Goal: Transaction & Acquisition: Download file/media

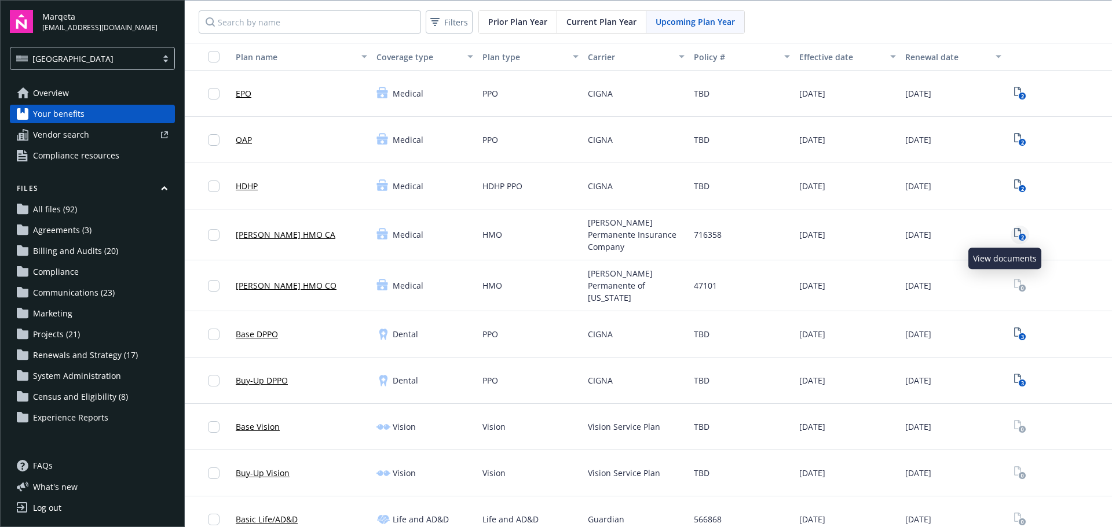
click at [1020, 235] on text "2" at bounding box center [1021, 238] width 3 height 8
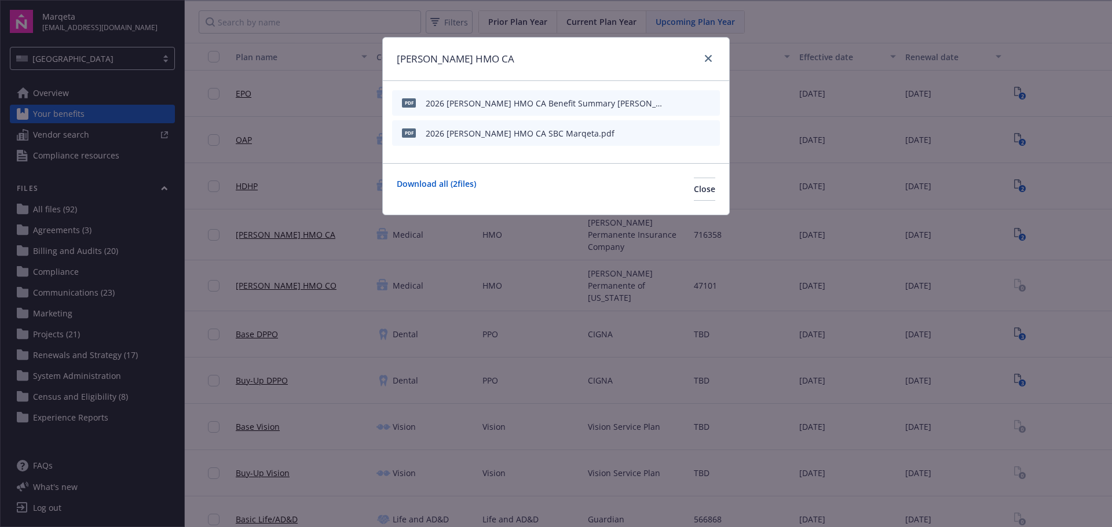
click at [688, 132] on icon "download file" at bounding box center [689, 132] width 9 height 9
click at [689, 101] on icon "download file" at bounding box center [689, 102] width 9 height 9
click at [715, 59] on link "close" at bounding box center [708, 59] width 14 height 14
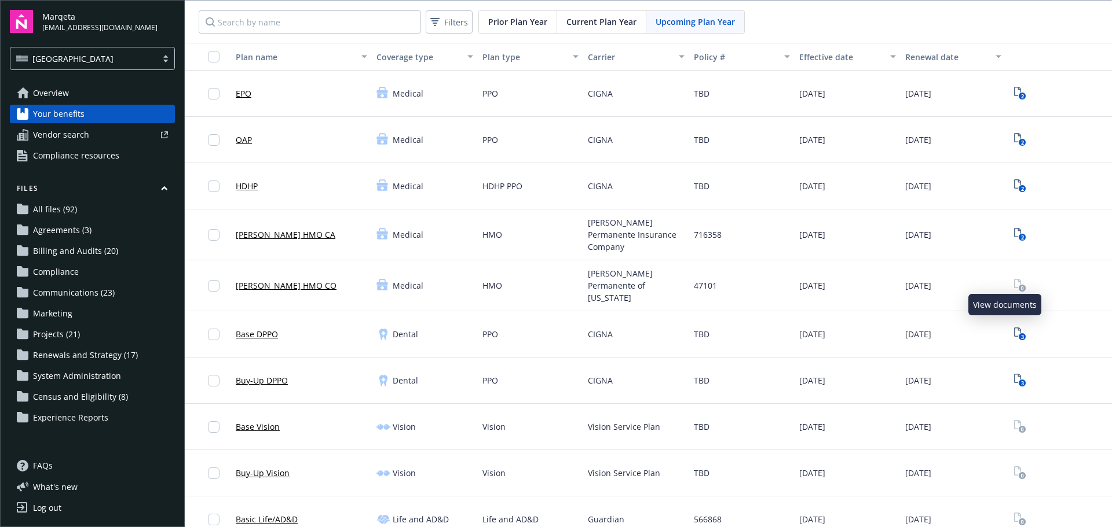
click at [1018, 285] on rect "View Plan Documents" at bounding box center [1022, 289] width 8 height 8
click at [285, 280] on link "[PERSON_NAME] HMO CO" at bounding box center [286, 286] width 101 height 12
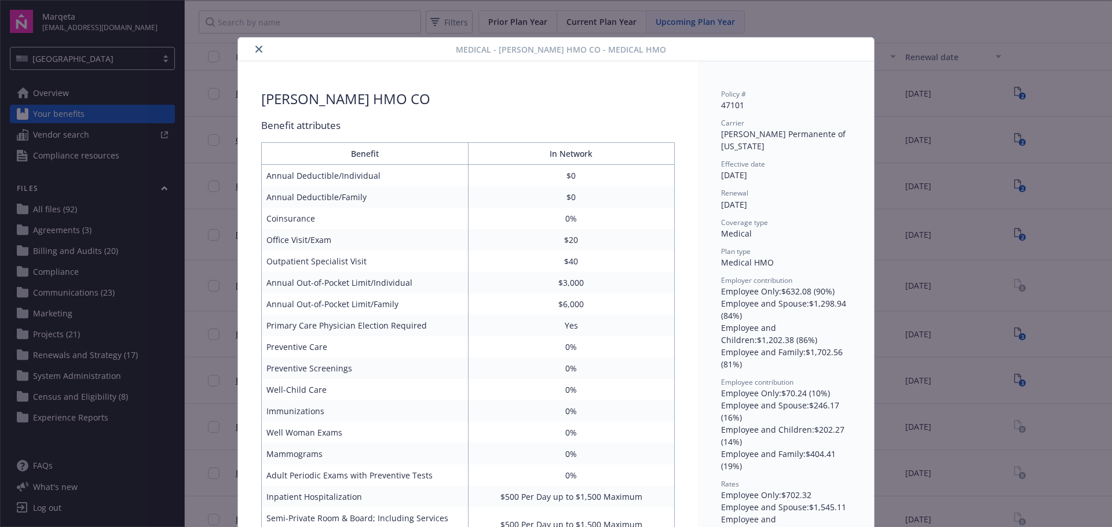
scroll to position [35, 0]
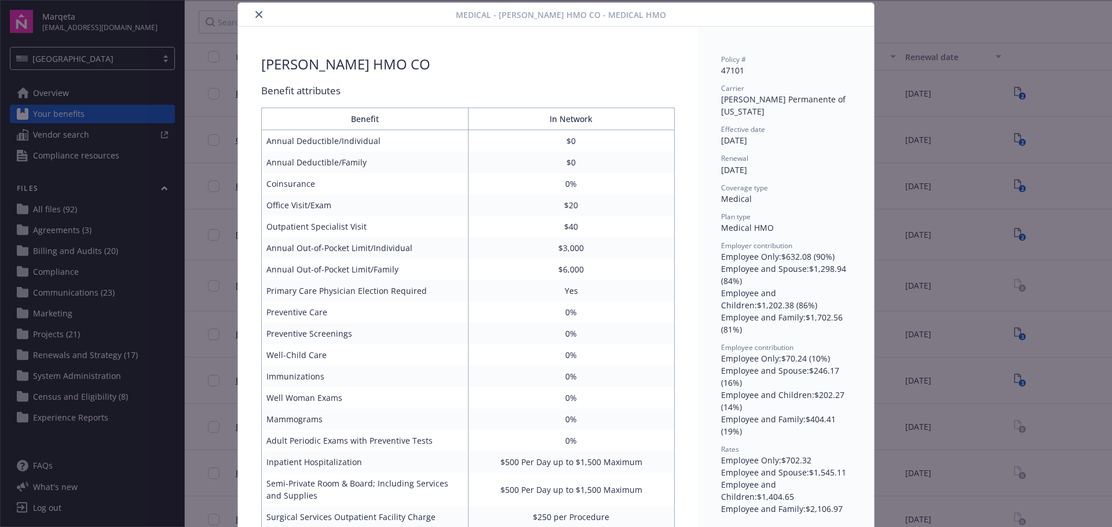
click at [255, 10] on button "close" at bounding box center [259, 15] width 14 height 14
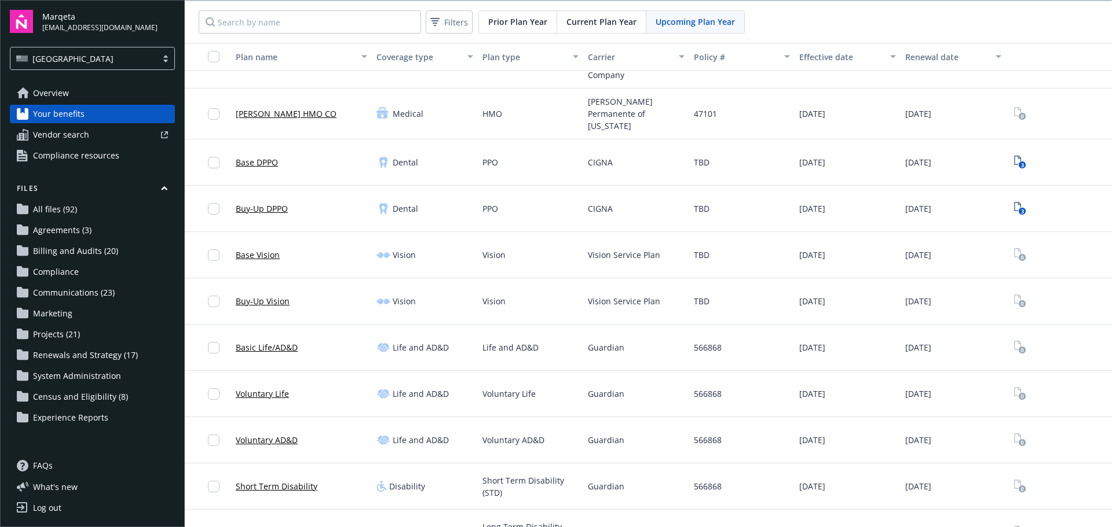
scroll to position [52, 0]
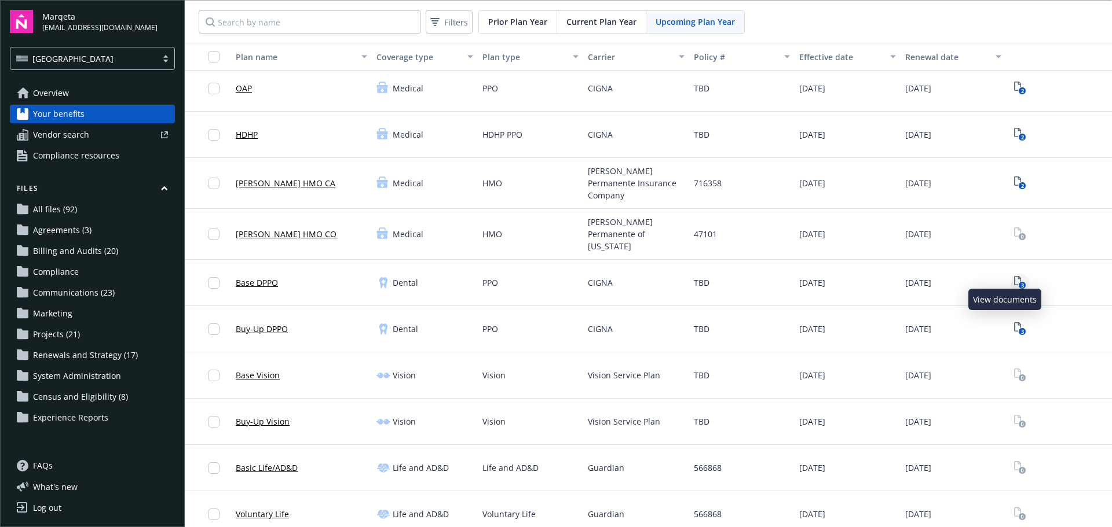
click at [1014, 276] on icon "View Plan Documents" at bounding box center [1017, 280] width 7 height 9
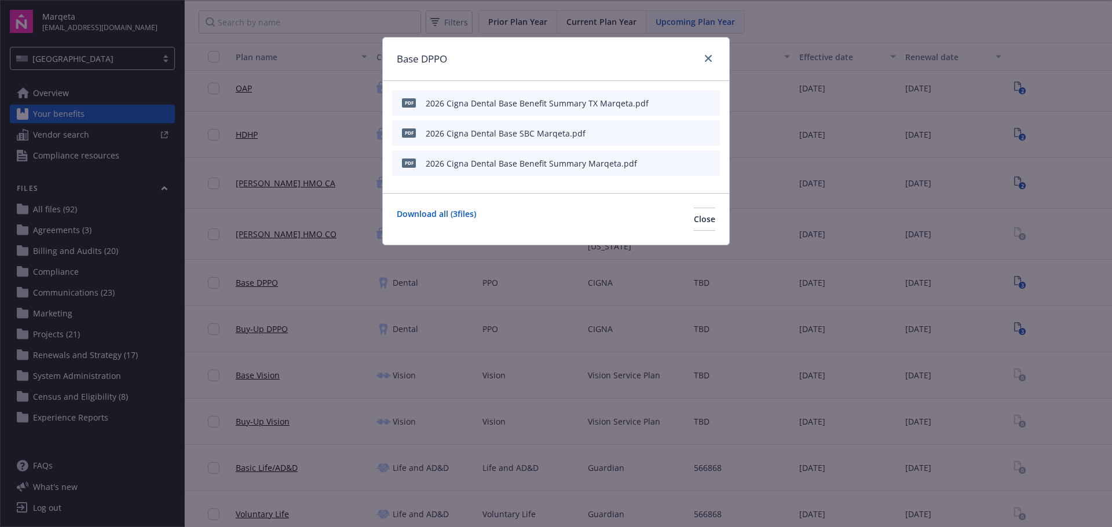
click at [691, 165] on icon "download file" at bounding box center [689, 162] width 9 height 9
click at [692, 134] on icon "download file" at bounding box center [689, 132] width 9 height 9
click at [692, 103] on icon "download file" at bounding box center [689, 102] width 9 height 9
click at [301, 97] on div "Base DPPO pdf 2026 Cigna Dental Base Benefit Summary TX Marqeta.pdf pdf 2026 Ci…" at bounding box center [556, 263] width 1112 height 527
click at [714, 54] on div at bounding box center [706, 59] width 19 height 15
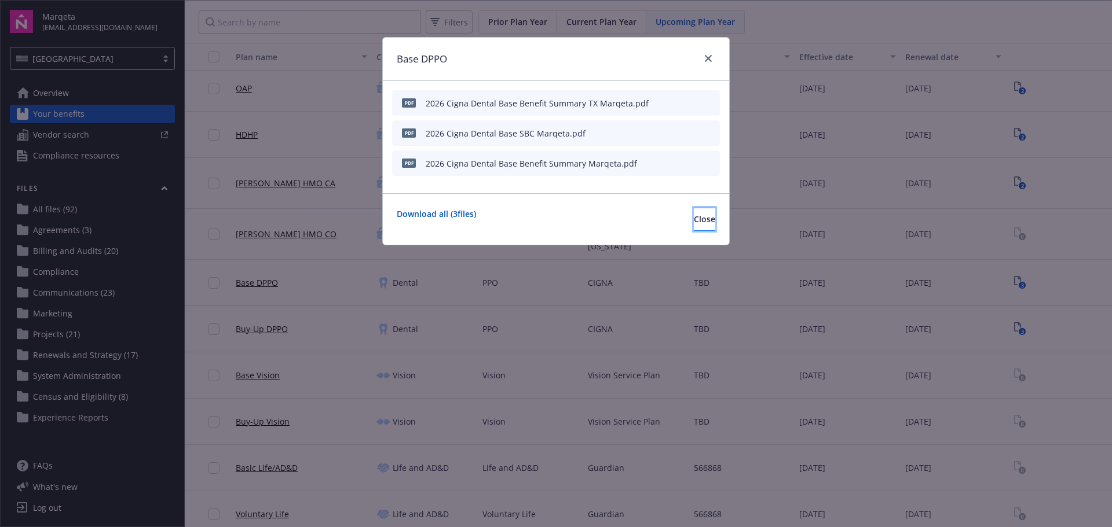
click at [694, 224] on span "Close" at bounding box center [704, 219] width 21 height 11
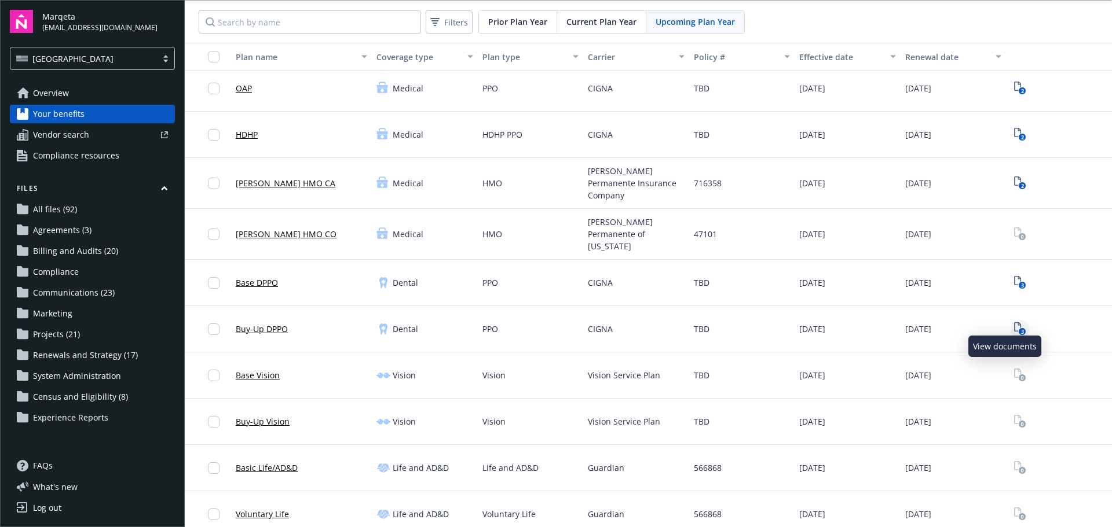
click at [1020, 328] on text "3" at bounding box center [1021, 332] width 3 height 8
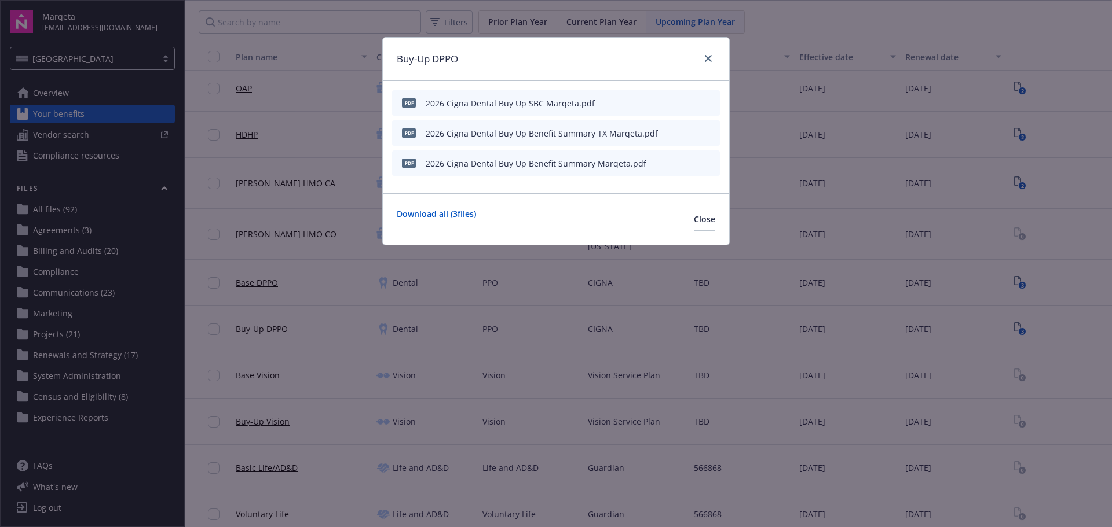
click at [690, 162] on icon "download file" at bounding box center [690, 161] width 8 height 7
click at [690, 132] on icon "download file" at bounding box center [690, 131] width 8 height 7
click at [694, 100] on button "download file" at bounding box center [690, 103] width 12 height 12
click at [711, 59] on icon "close" at bounding box center [708, 58] width 7 height 7
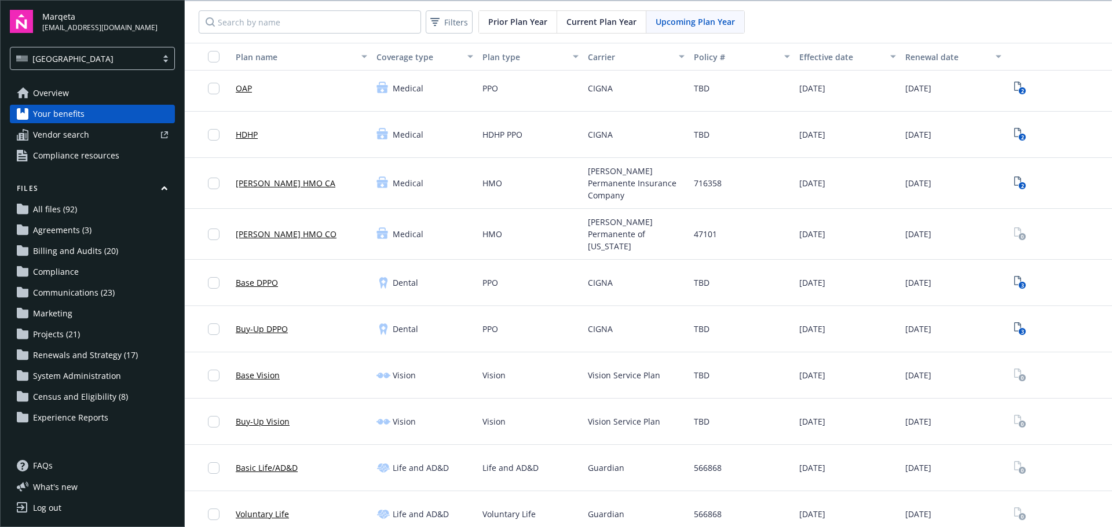
click at [803, 25] on div "Filters Prior Plan Year Current Plan Year Upcoming Plan Year" at bounding box center [648, 22] width 927 height 42
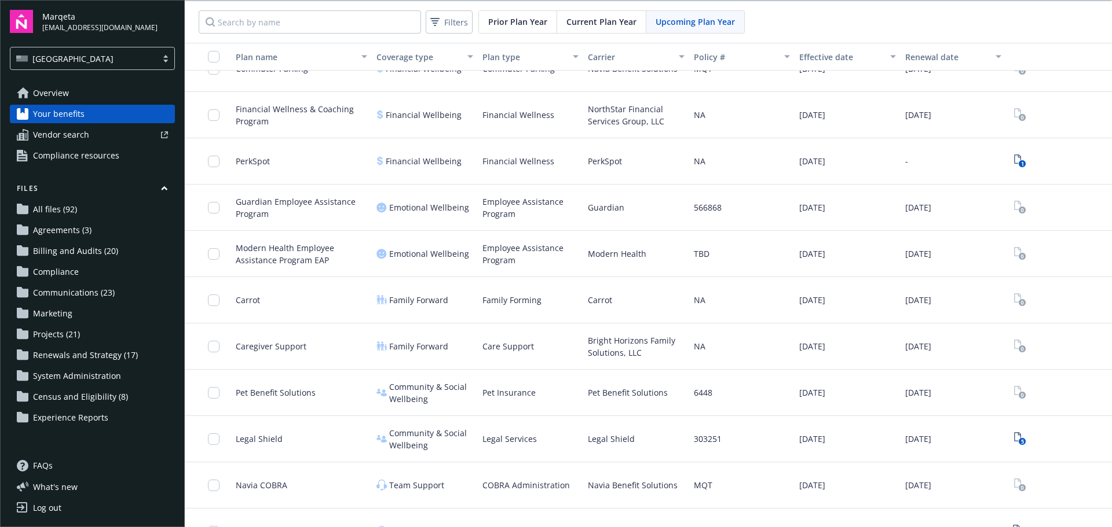
scroll to position [1210, 0]
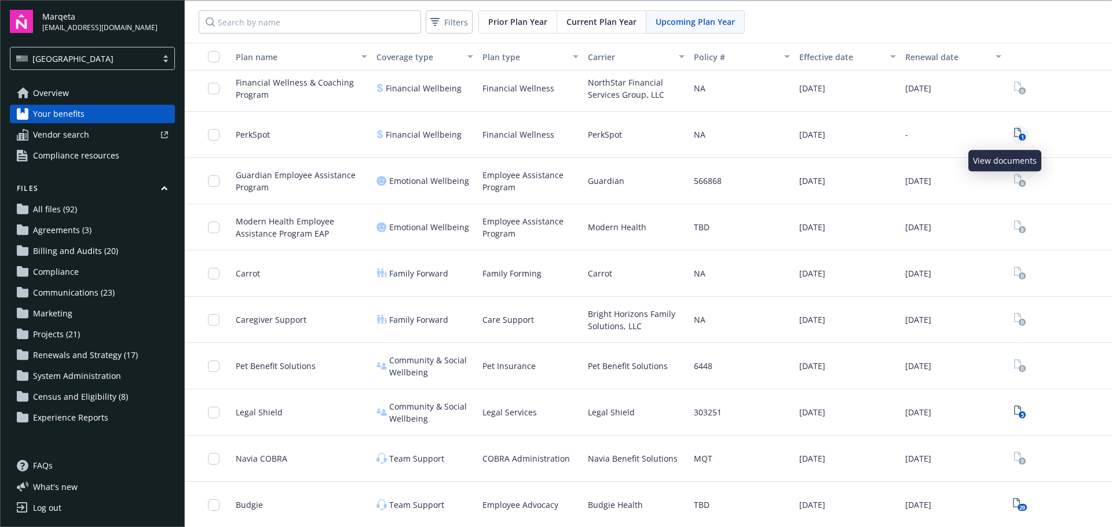
click at [1014, 133] on icon "1" at bounding box center [1020, 134] width 12 height 13
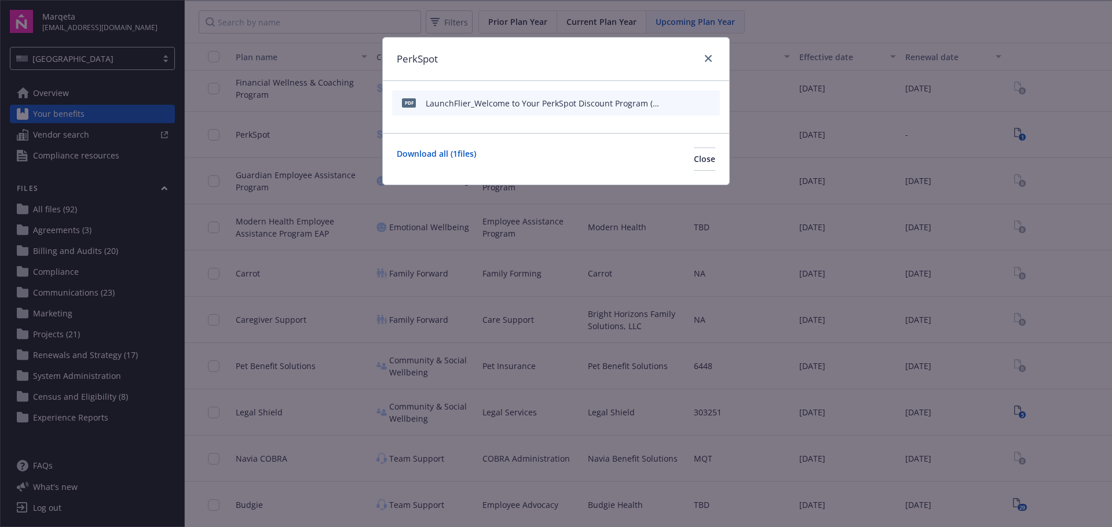
click at [687, 104] on icon "download file" at bounding box center [689, 102] width 9 height 9
click at [694, 157] on span "Close" at bounding box center [704, 158] width 21 height 11
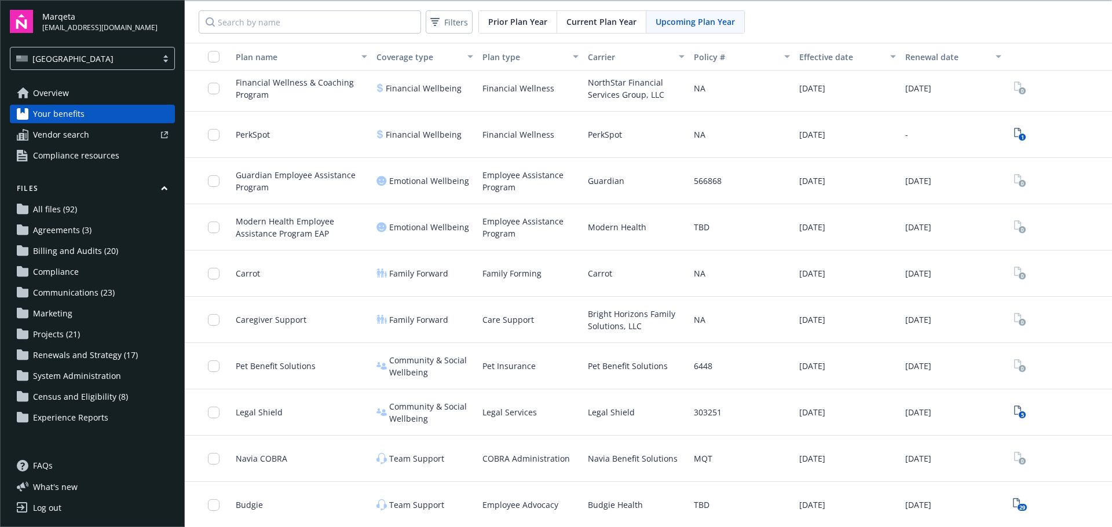
scroll to position [1, 0]
click at [1020, 412] on text "5" at bounding box center [1021, 415] width 3 height 8
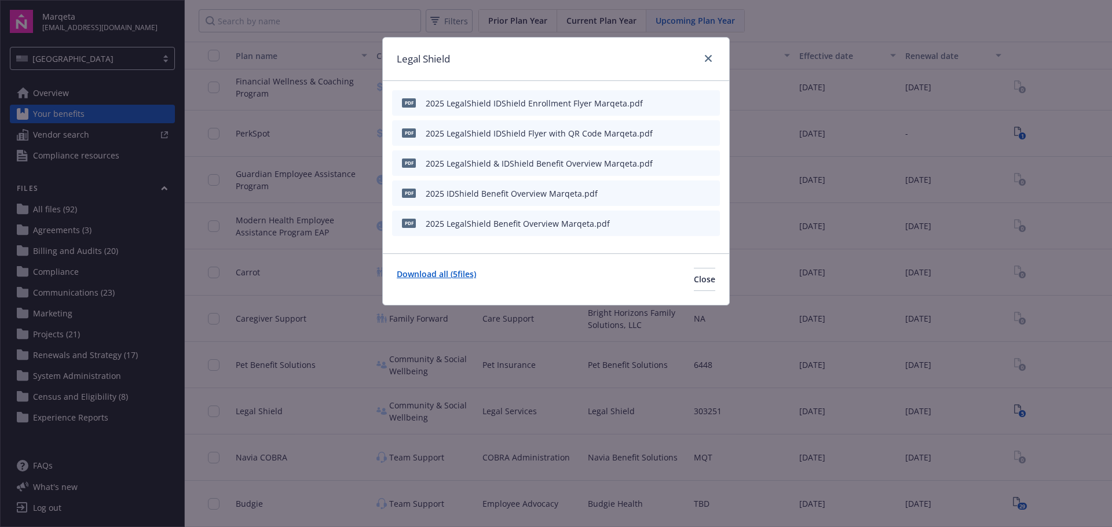
click at [417, 270] on link "Download all ( 5 files)" at bounding box center [436, 279] width 79 height 23
